Goal: Find specific page/section: Find specific page/section

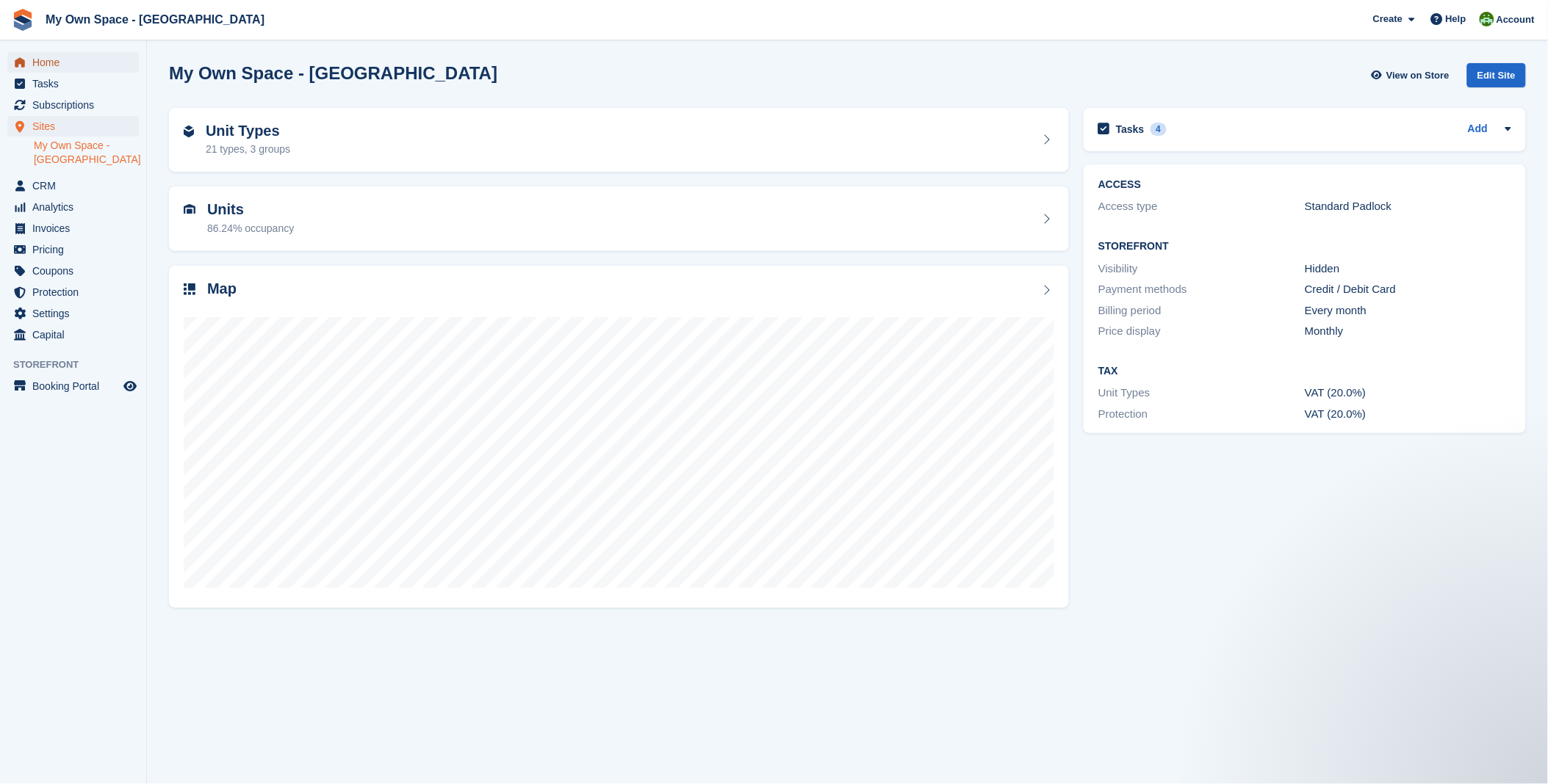
click at [67, 60] on span "Home" at bounding box center [76, 63] width 88 height 21
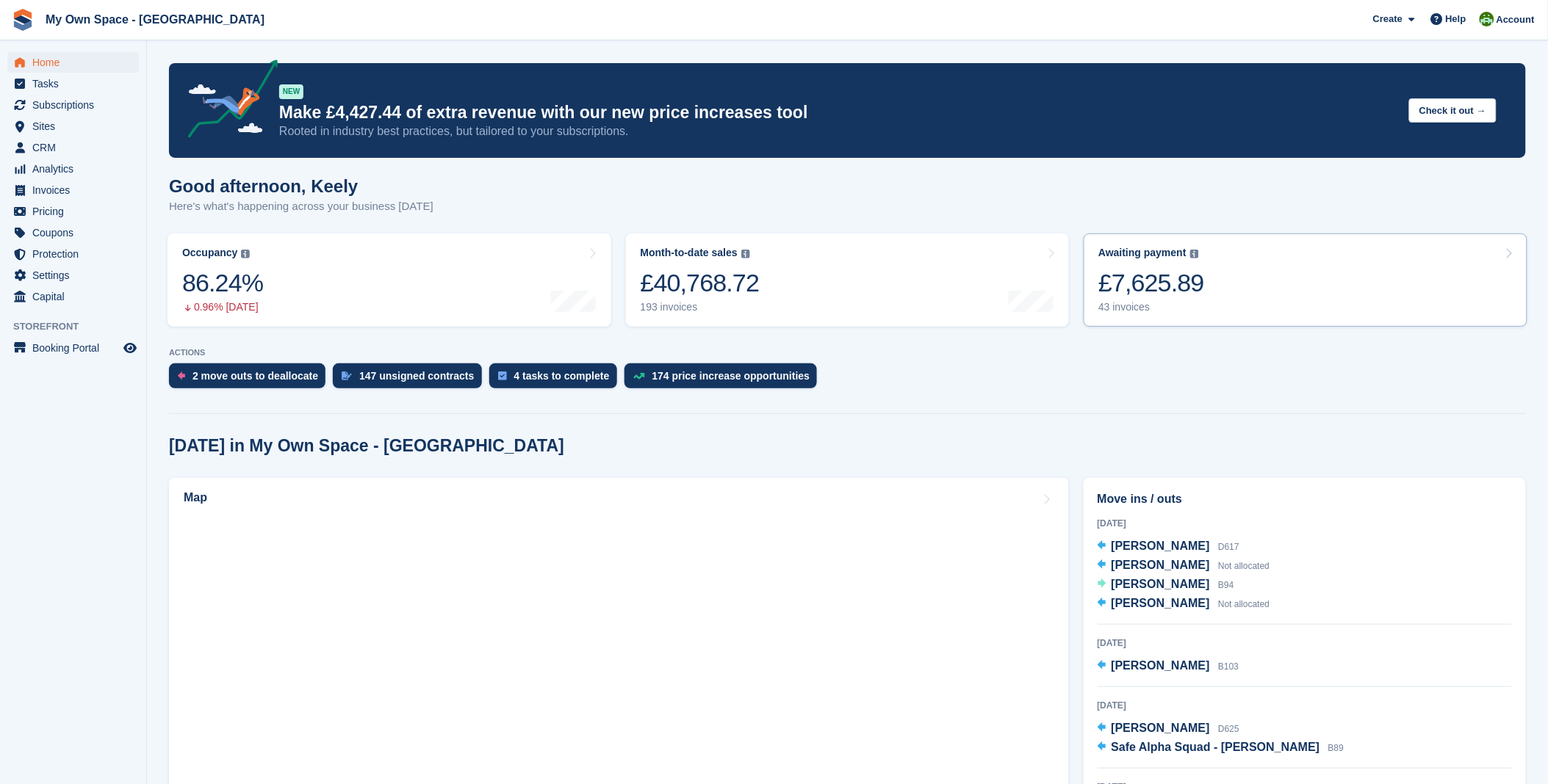
click at [1207, 274] on link "Awaiting payment The total outstanding balance on all open invoices. £7,625.89 …" at bounding box center [1305, 279] width 444 height 93
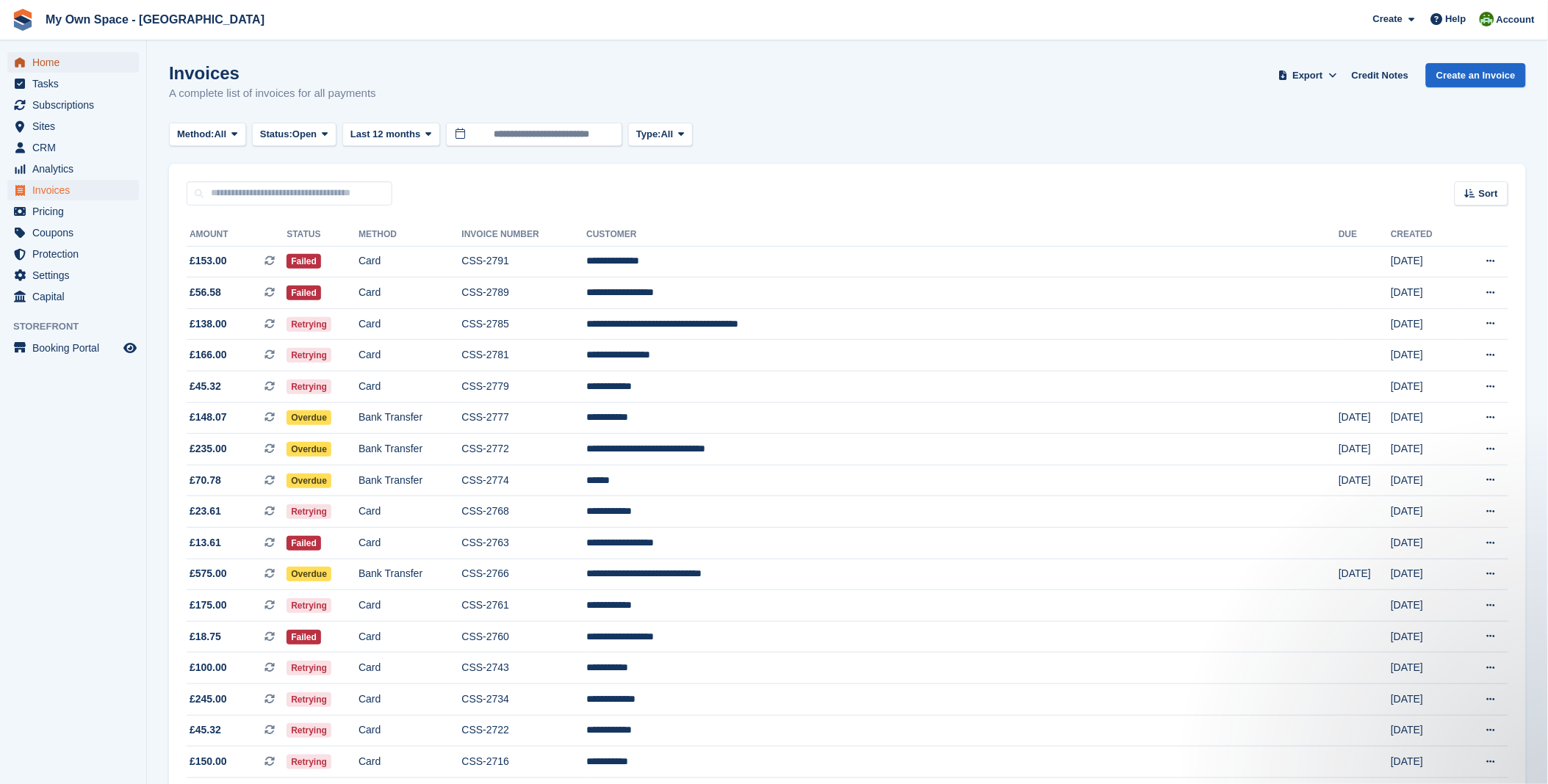
click at [44, 69] on span "Home" at bounding box center [76, 63] width 88 height 21
